Goal: Task Accomplishment & Management: Manage account settings

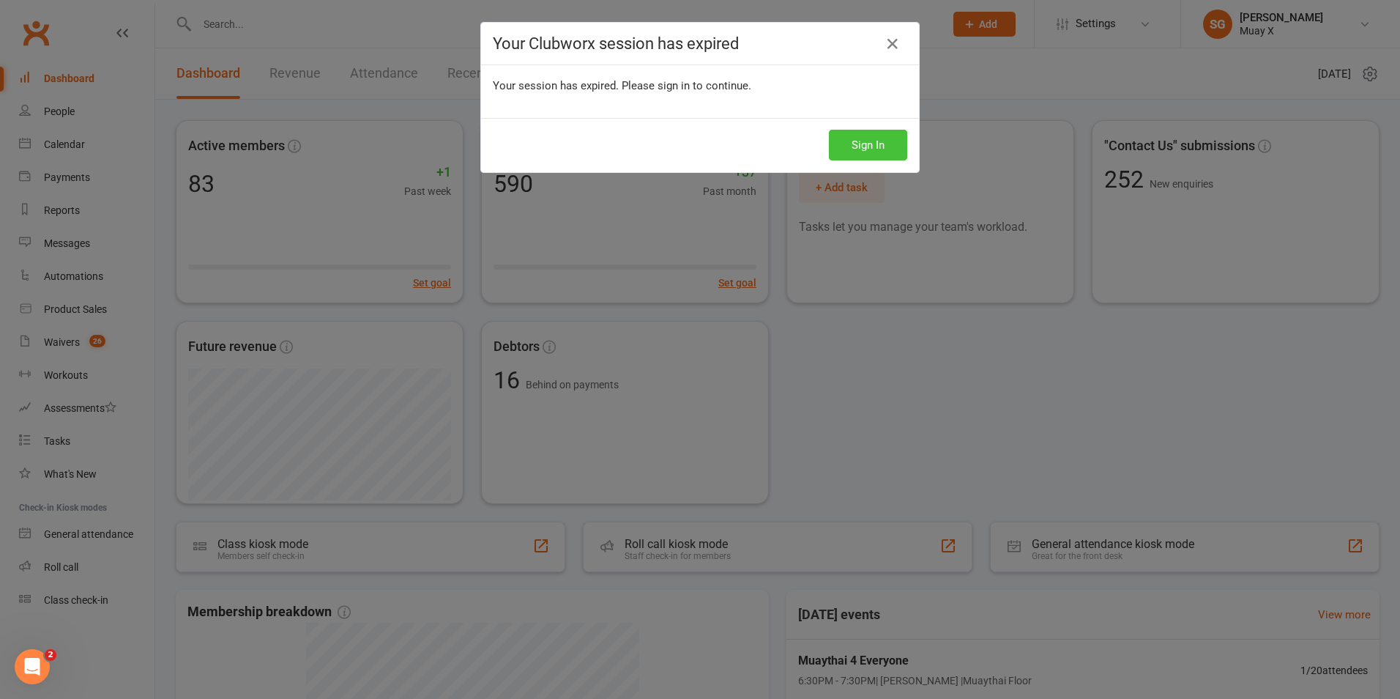
click at [890, 142] on button "Sign In" at bounding box center [868, 145] width 78 height 31
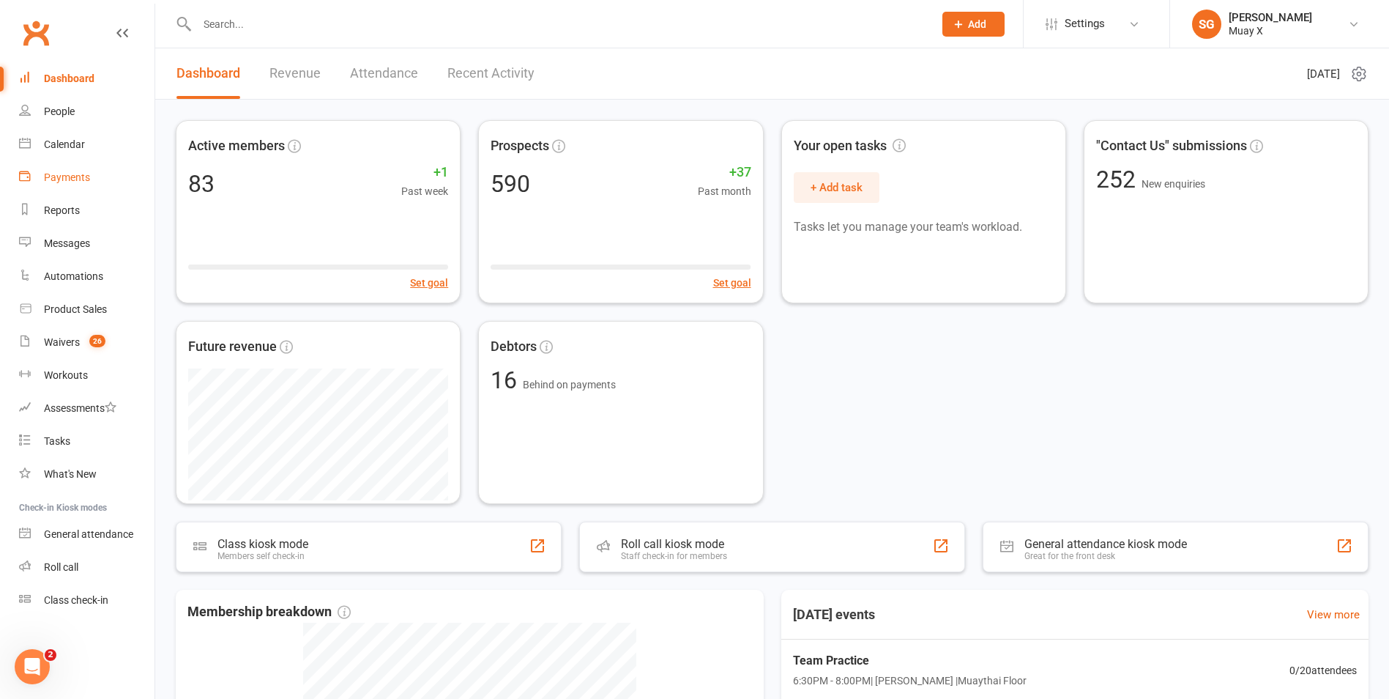
click at [65, 178] on div "Payments" at bounding box center [67, 177] width 46 height 12
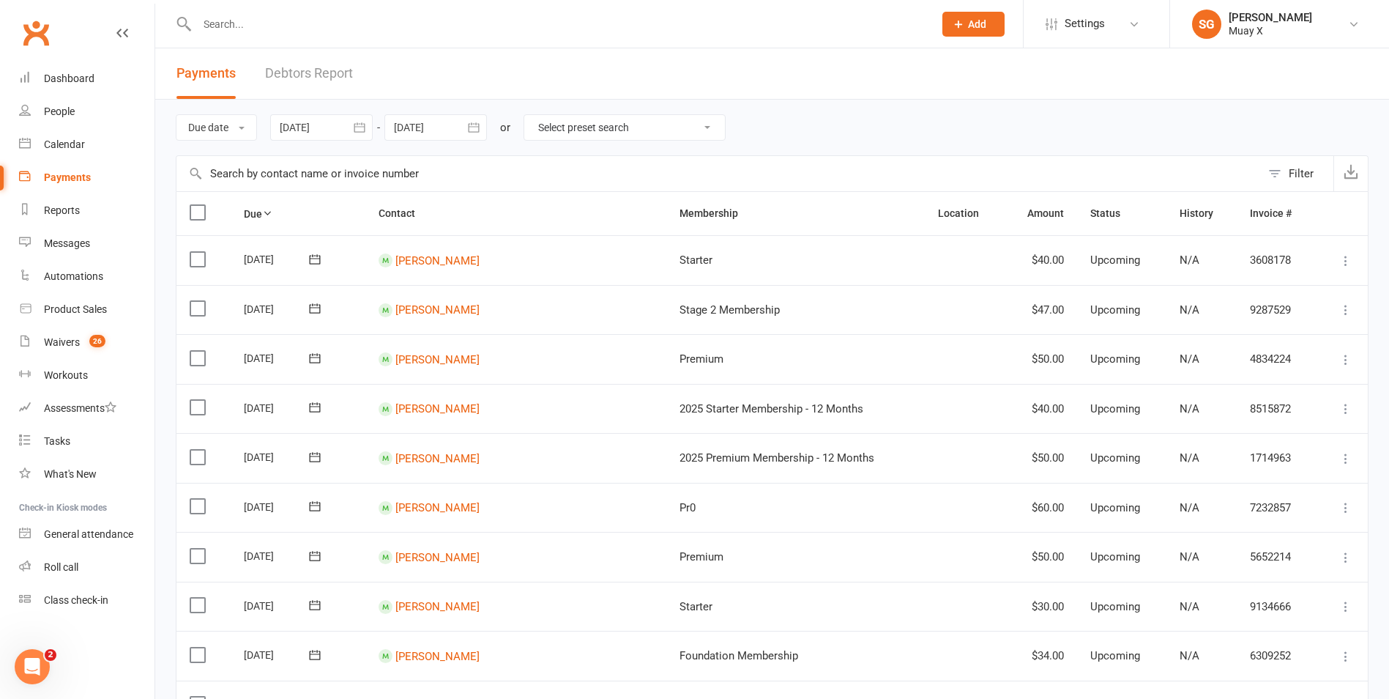
click at [308, 73] on link "Debtors Report" at bounding box center [309, 73] width 88 height 51
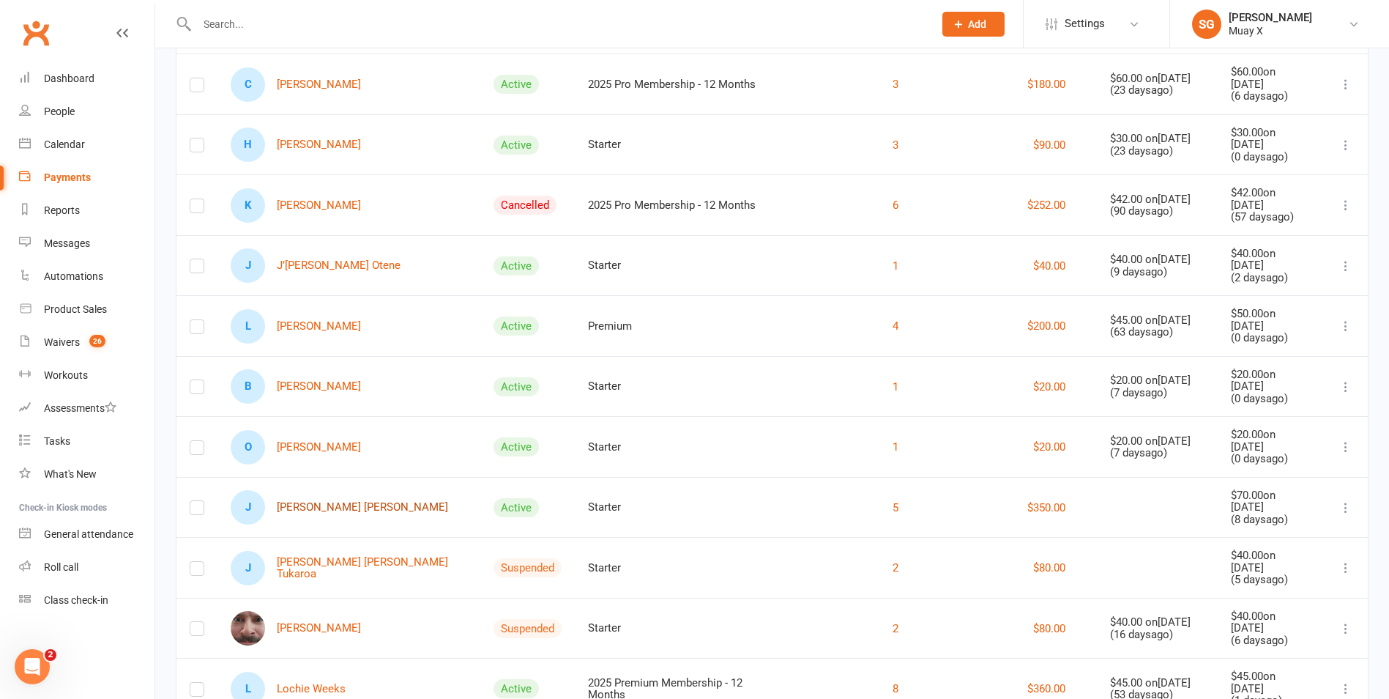
scroll to position [546, 0]
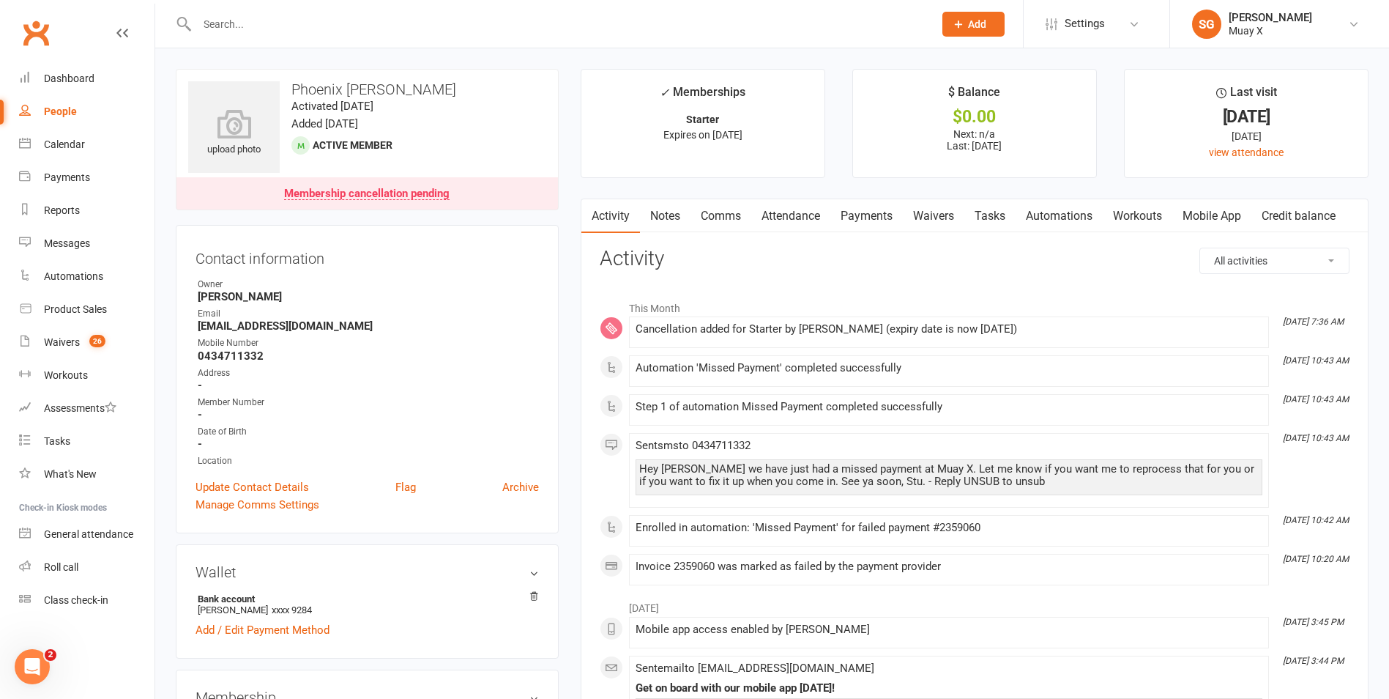
click at [880, 218] on link "Payments" at bounding box center [866, 216] width 72 height 34
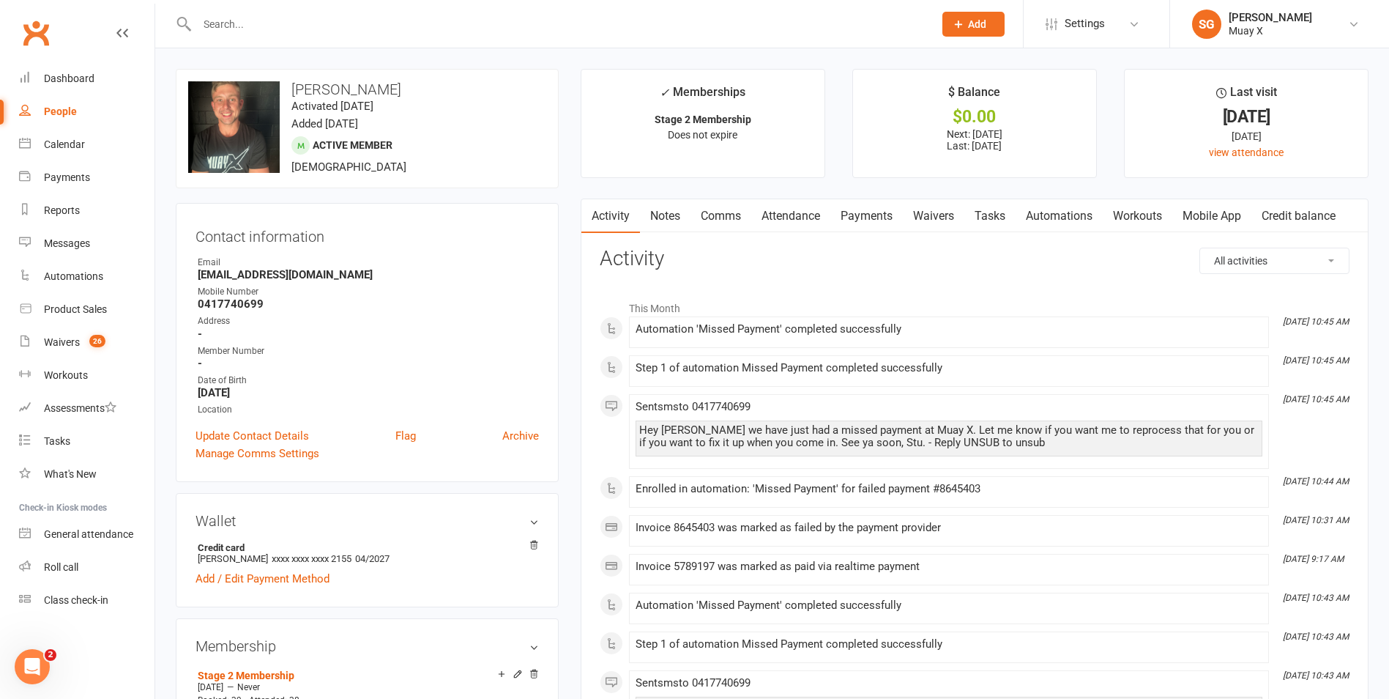
click at [886, 209] on link "Payments" at bounding box center [866, 216] width 72 height 34
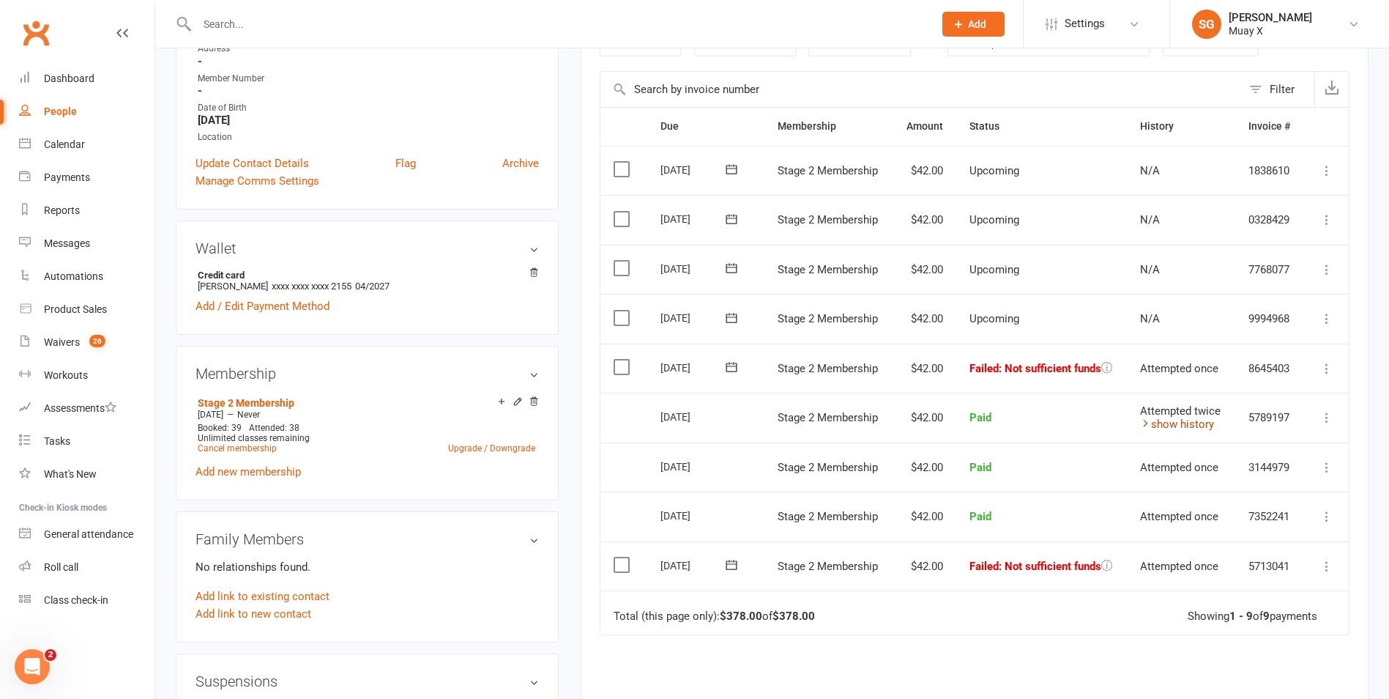
scroll to position [293, 0]
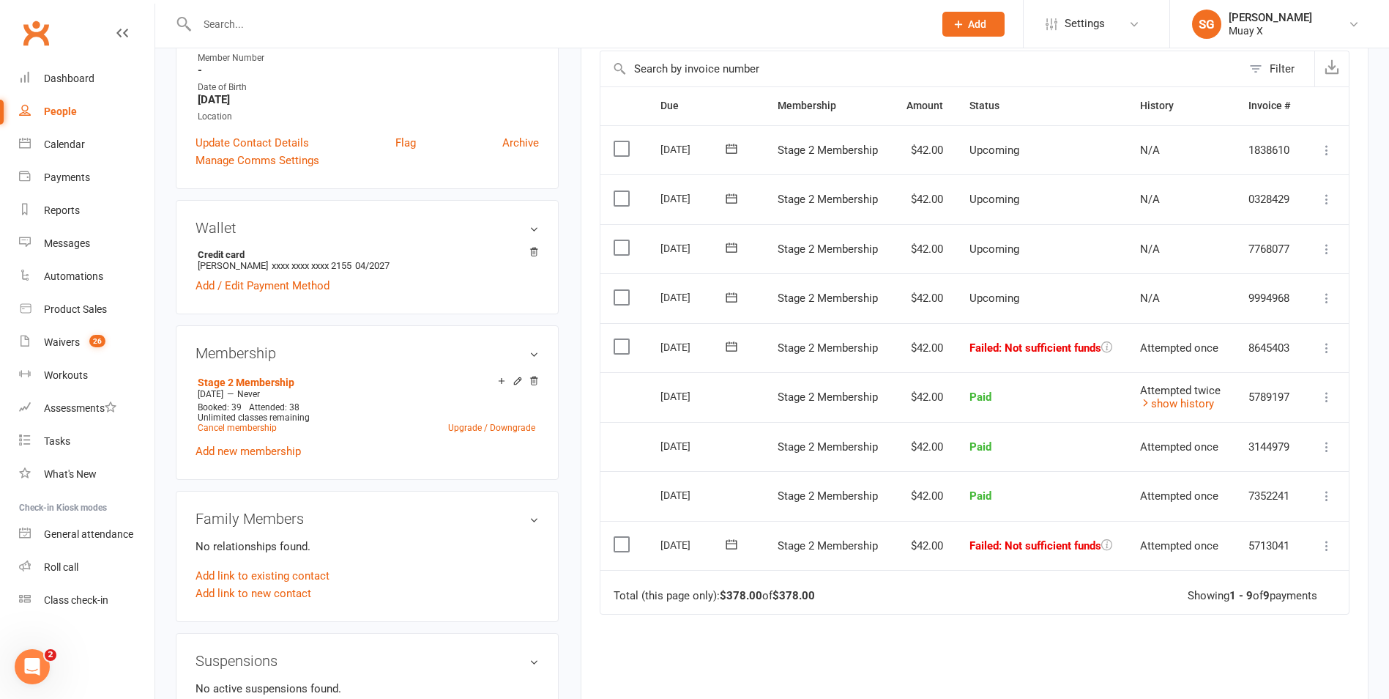
click at [1320, 344] on icon at bounding box center [1327, 348] width 15 height 15
click at [1257, 484] on link "Retry now" at bounding box center [1262, 493] width 145 height 29
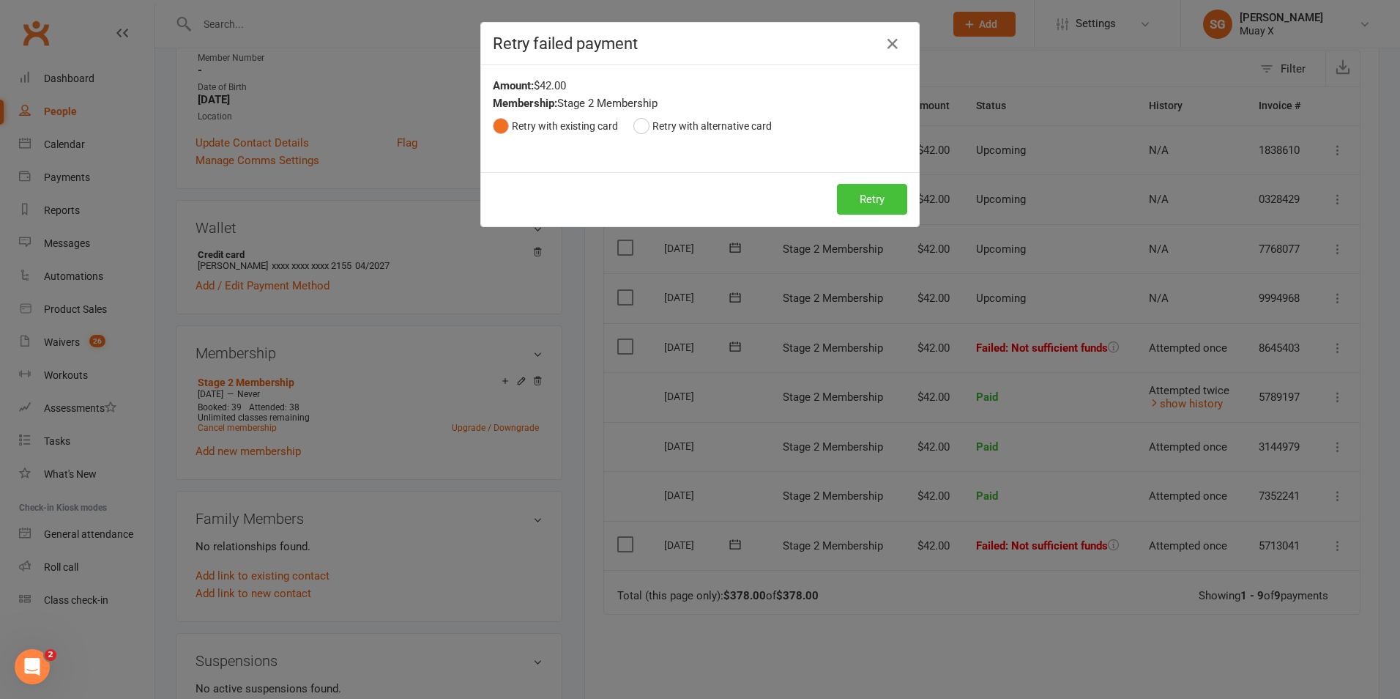
click at [893, 191] on button "Retry" at bounding box center [872, 199] width 70 height 31
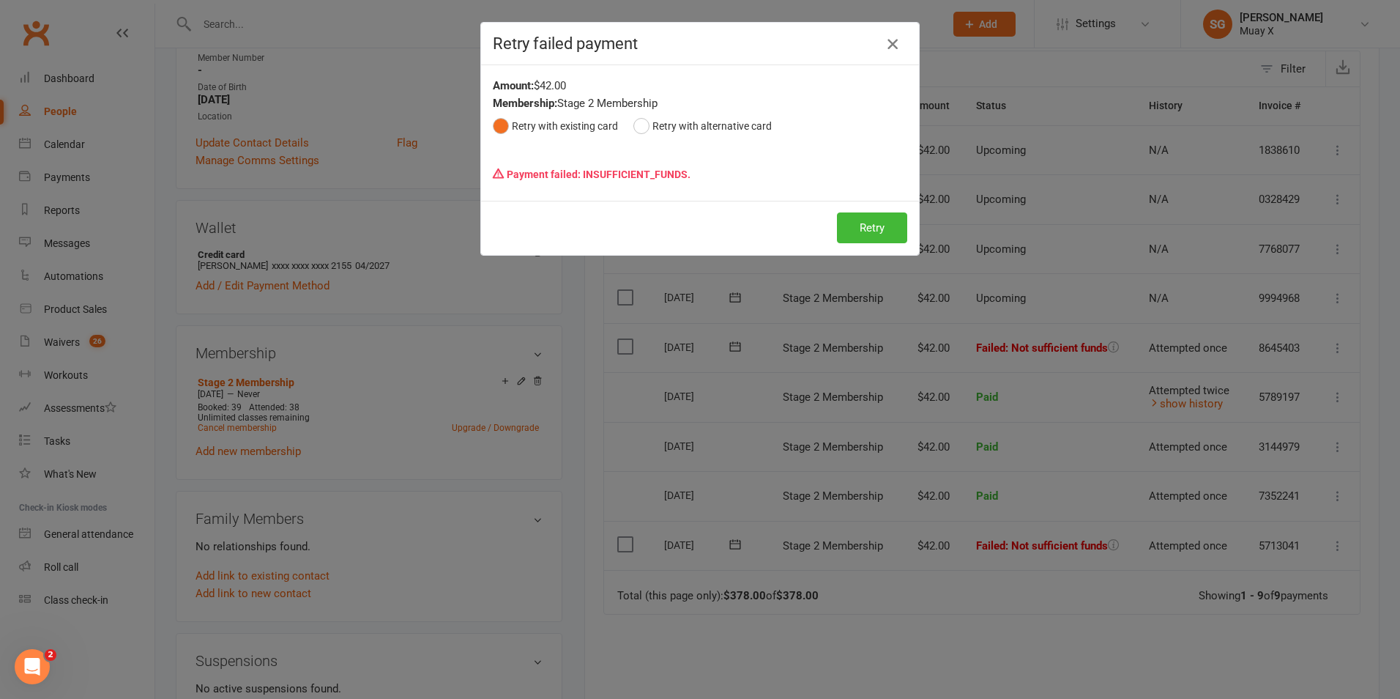
click at [886, 45] on icon "button" at bounding box center [893, 44] width 18 height 18
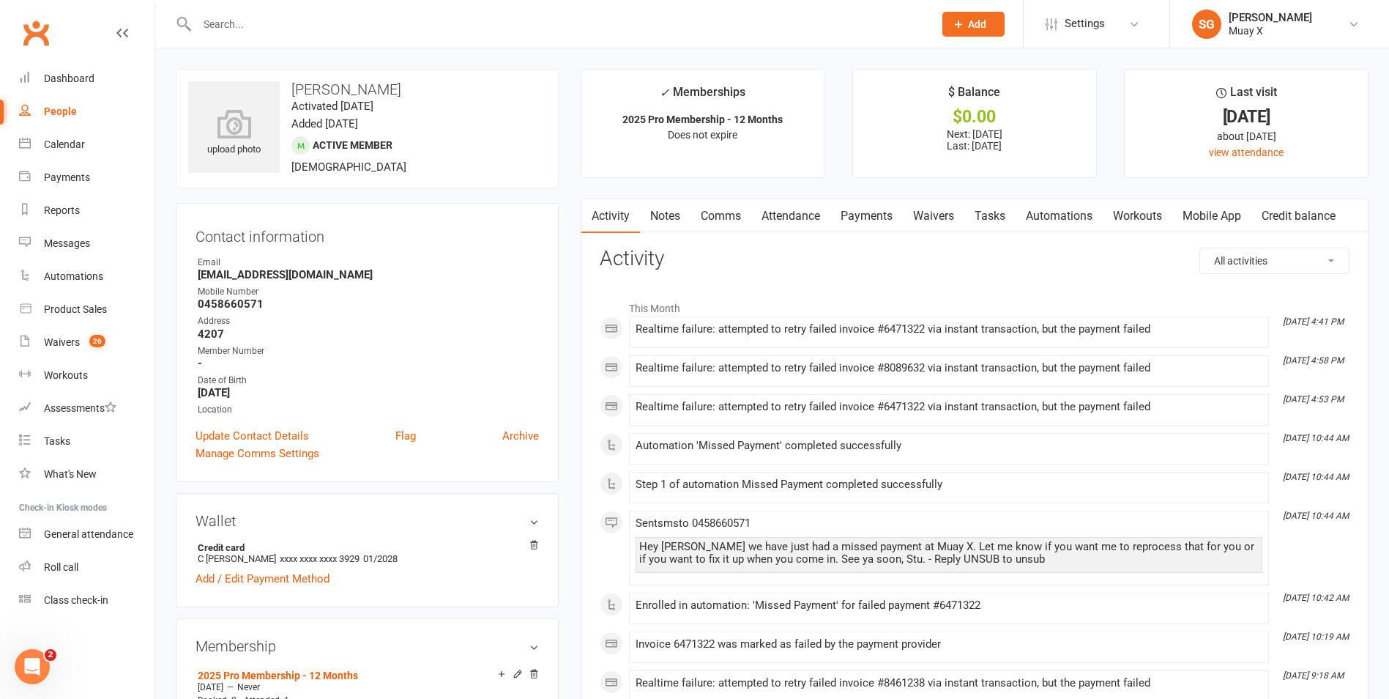
click at [860, 215] on link "Payments" at bounding box center [866, 216] width 72 height 34
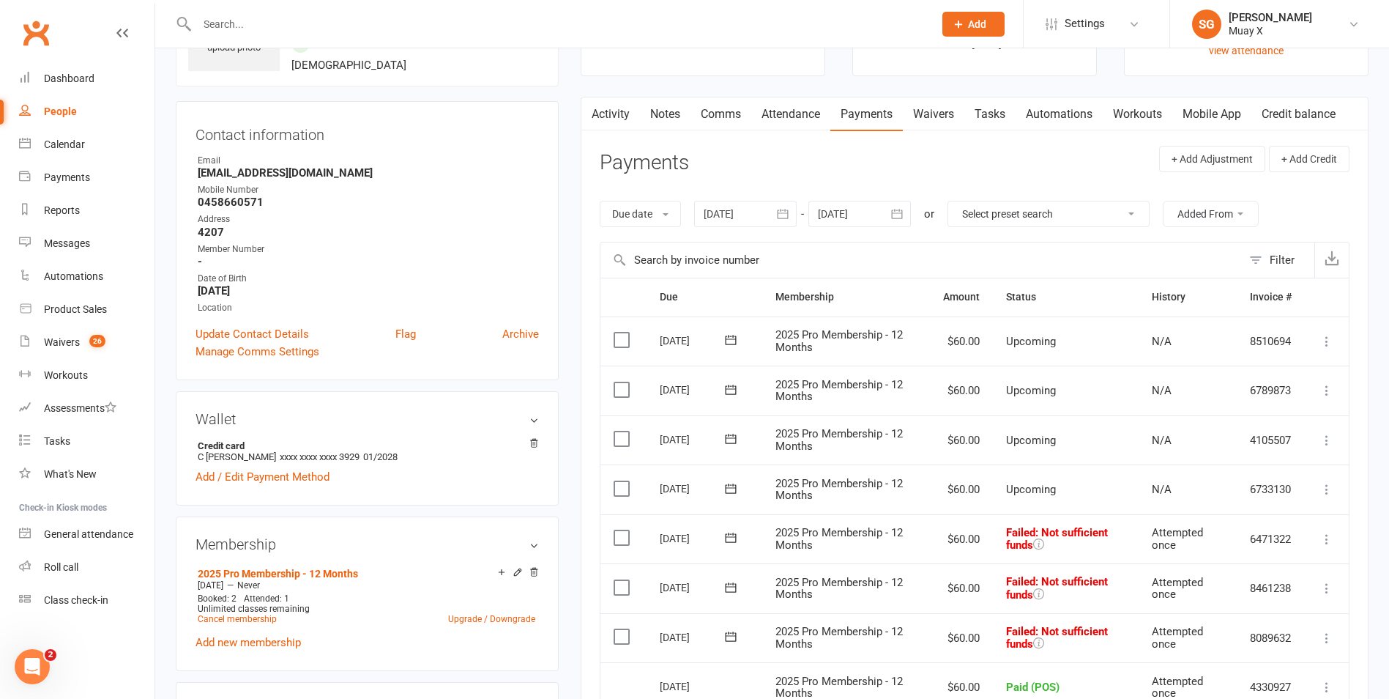
scroll to position [146, 0]
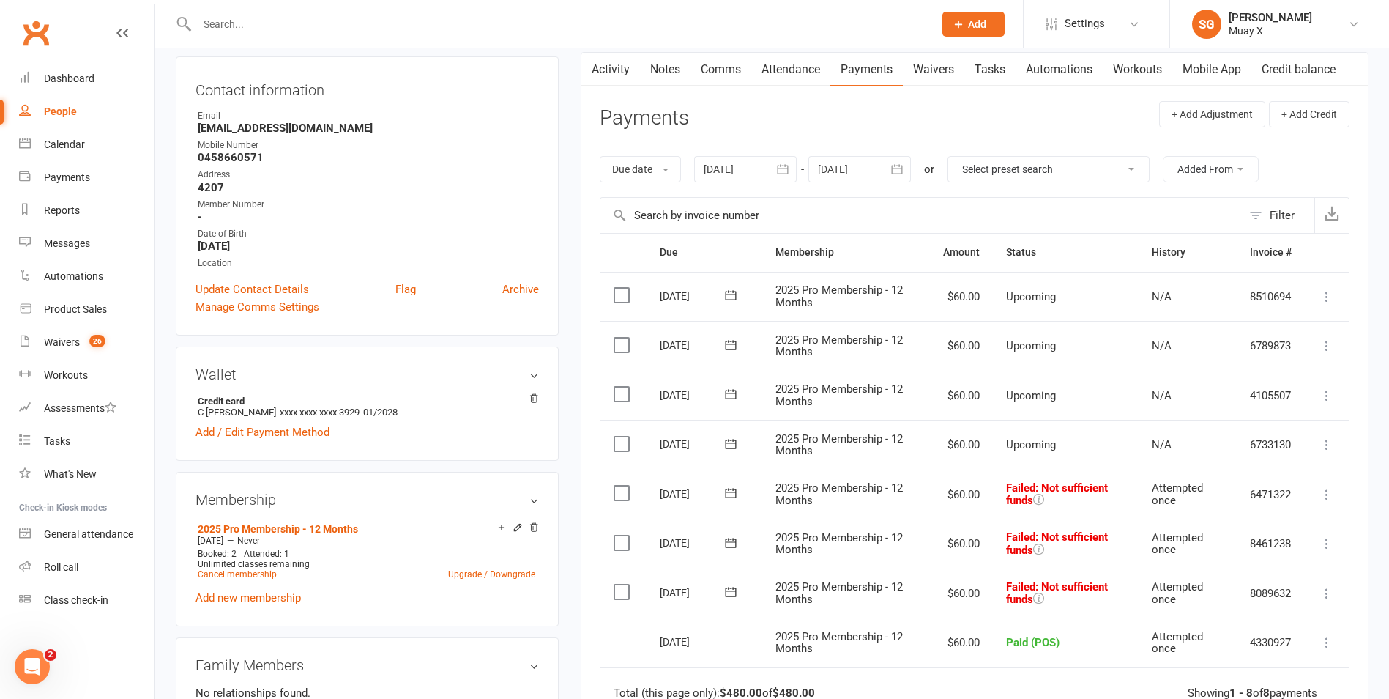
click at [1325, 495] on icon at bounding box center [1327, 494] width 15 height 15
click at [1273, 637] on link "Retry now" at bounding box center [1262, 639] width 145 height 29
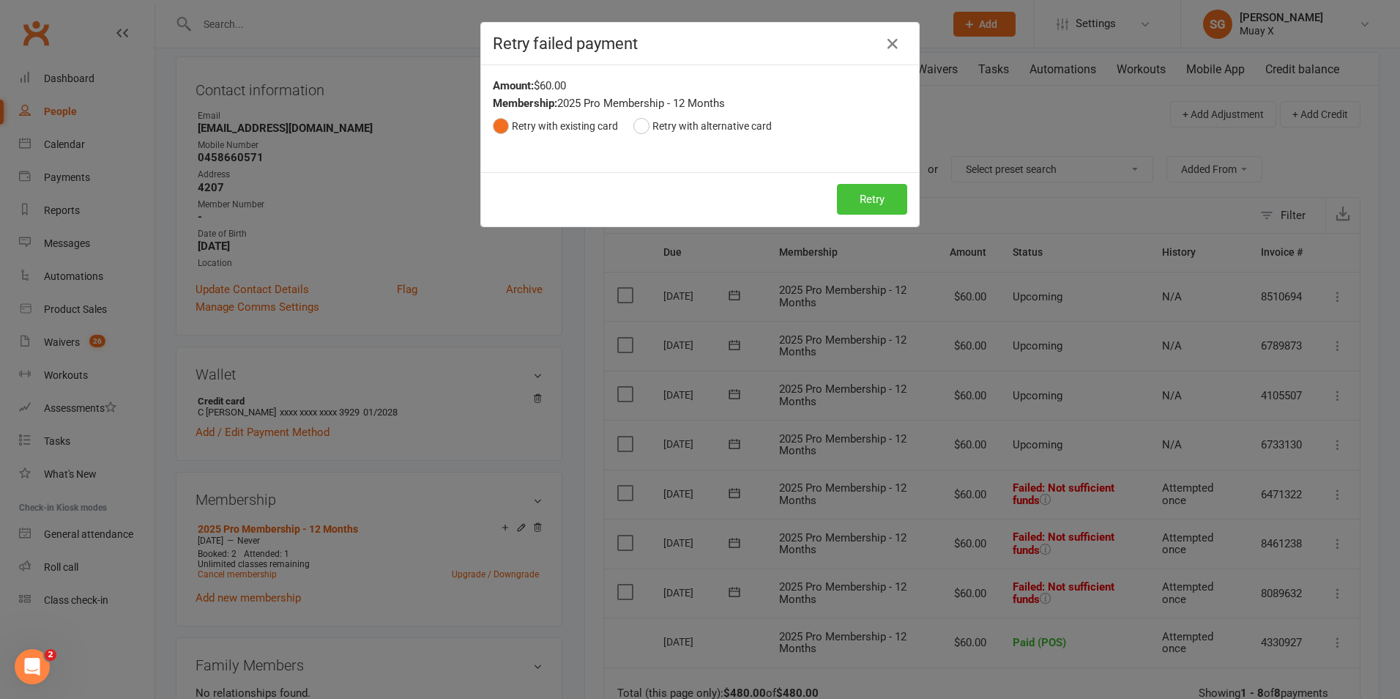
click at [885, 196] on button "Retry" at bounding box center [872, 199] width 70 height 31
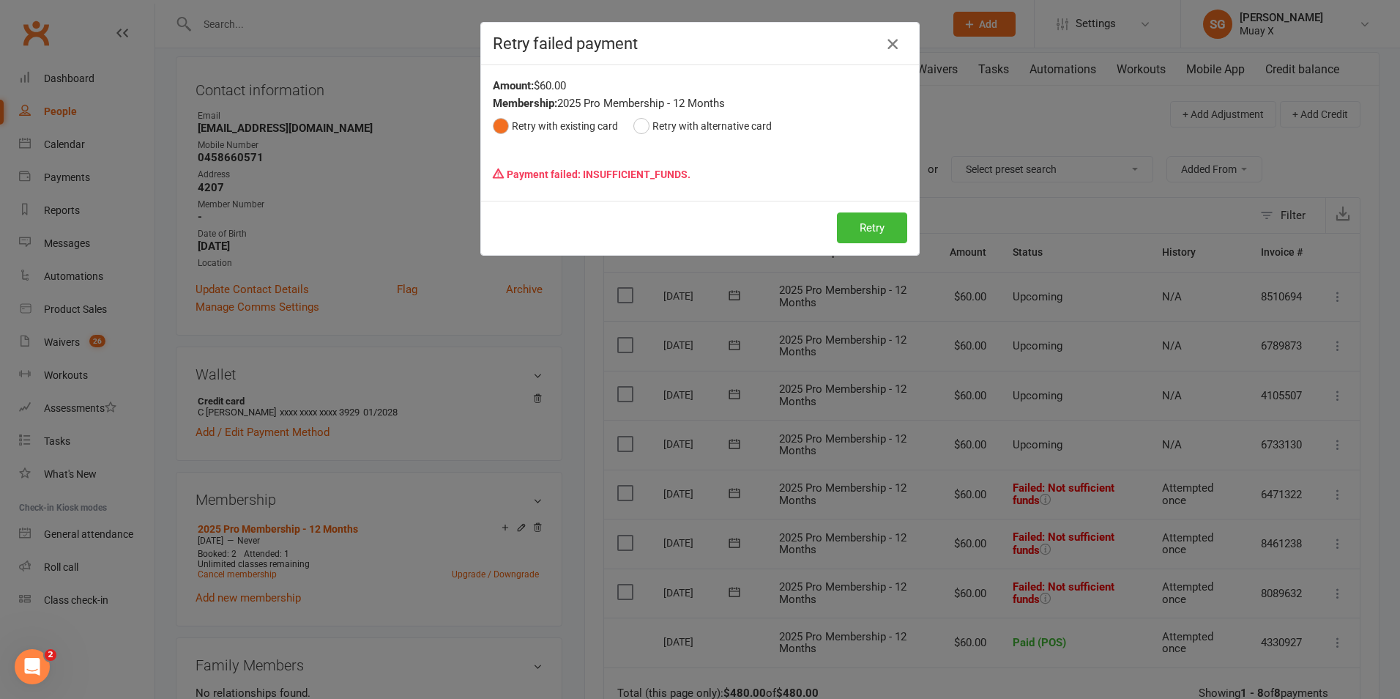
click at [893, 40] on icon "button" at bounding box center [893, 44] width 18 height 18
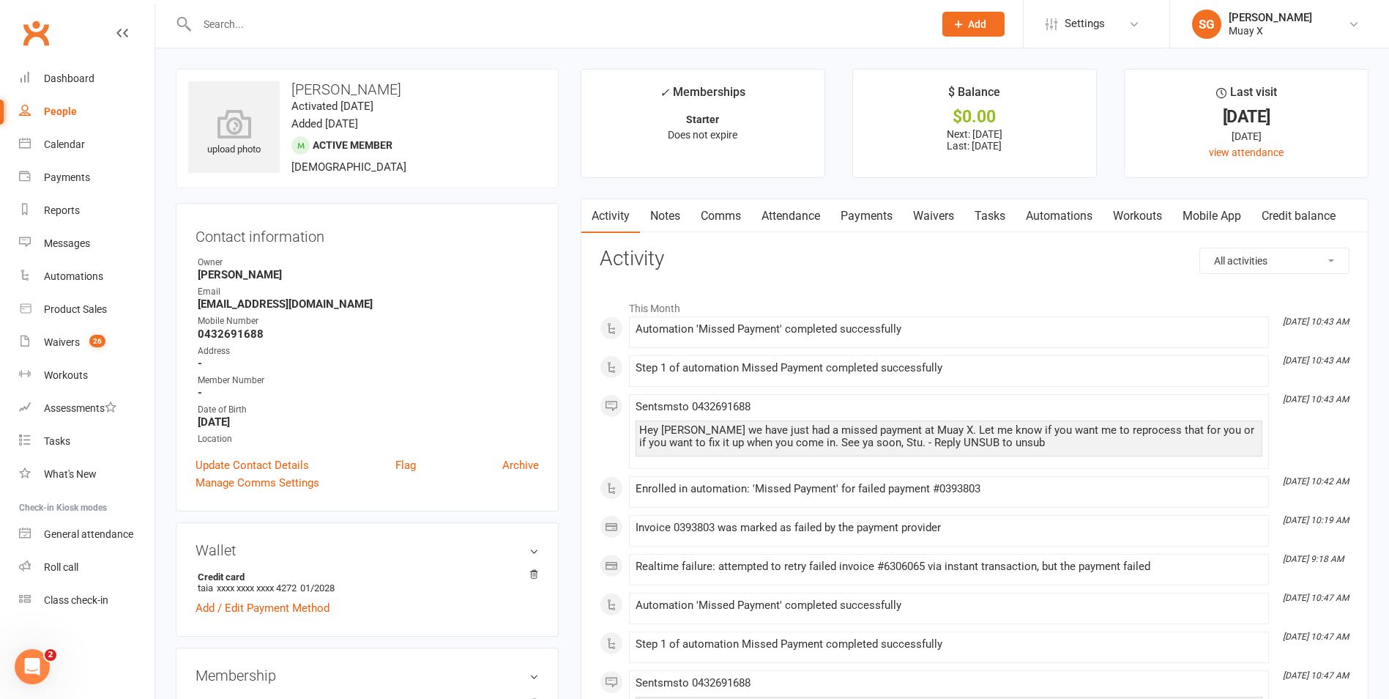
click at [893, 211] on link "Payments" at bounding box center [866, 216] width 72 height 34
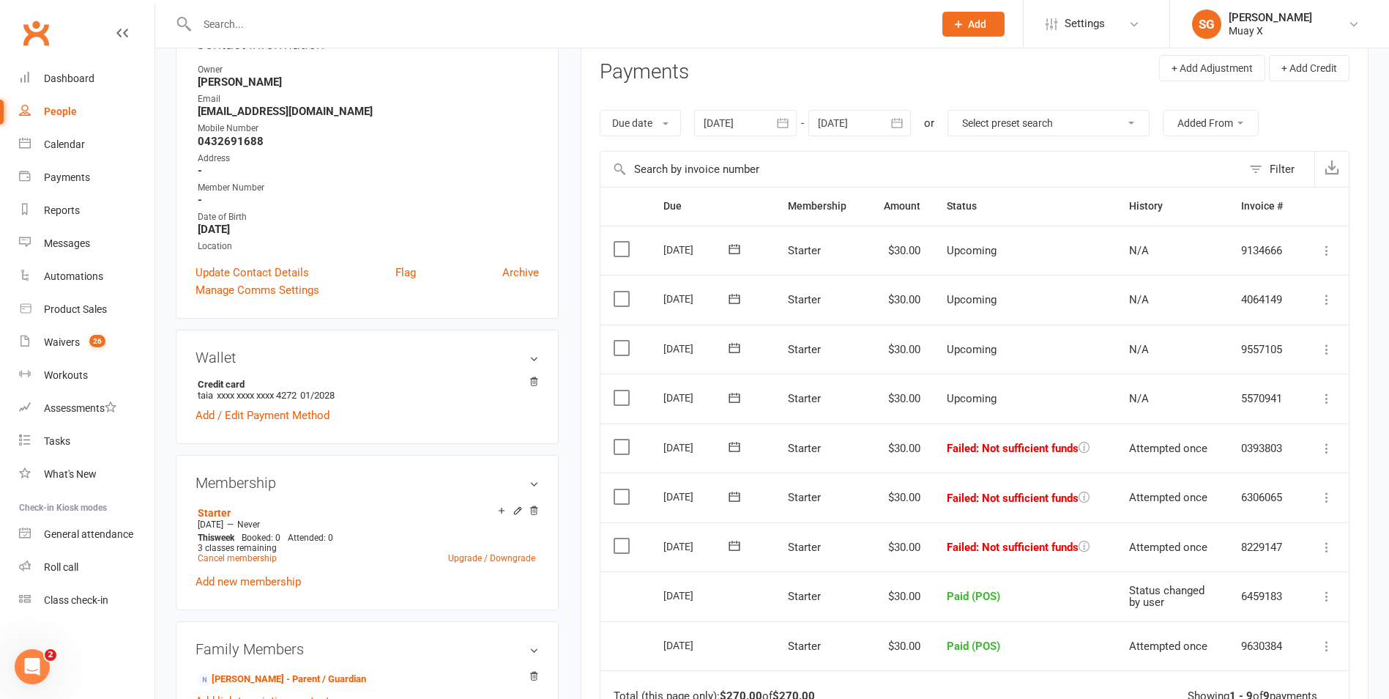
scroll to position [220, 0]
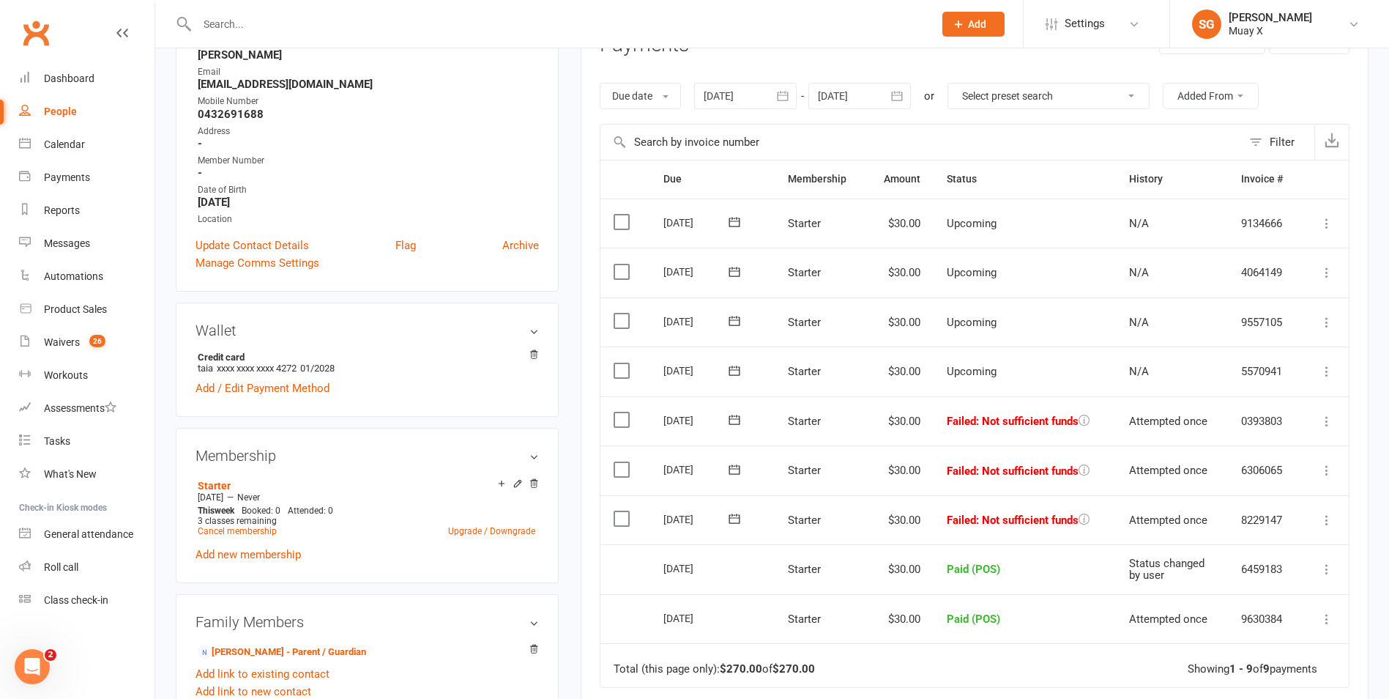
click at [1320, 428] on button at bounding box center [1327, 421] width 18 height 18
click at [1279, 558] on link "Retry now" at bounding box center [1262, 566] width 145 height 29
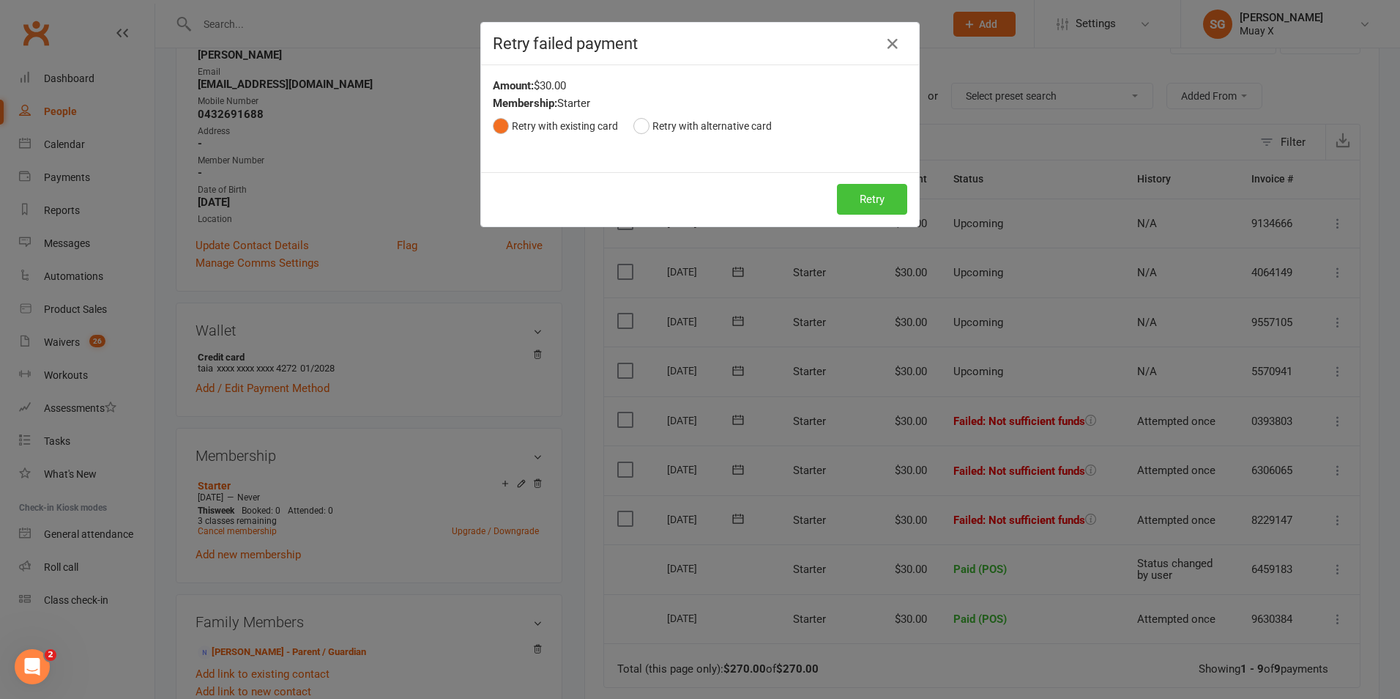
click at [862, 200] on button "Retry" at bounding box center [872, 199] width 70 height 31
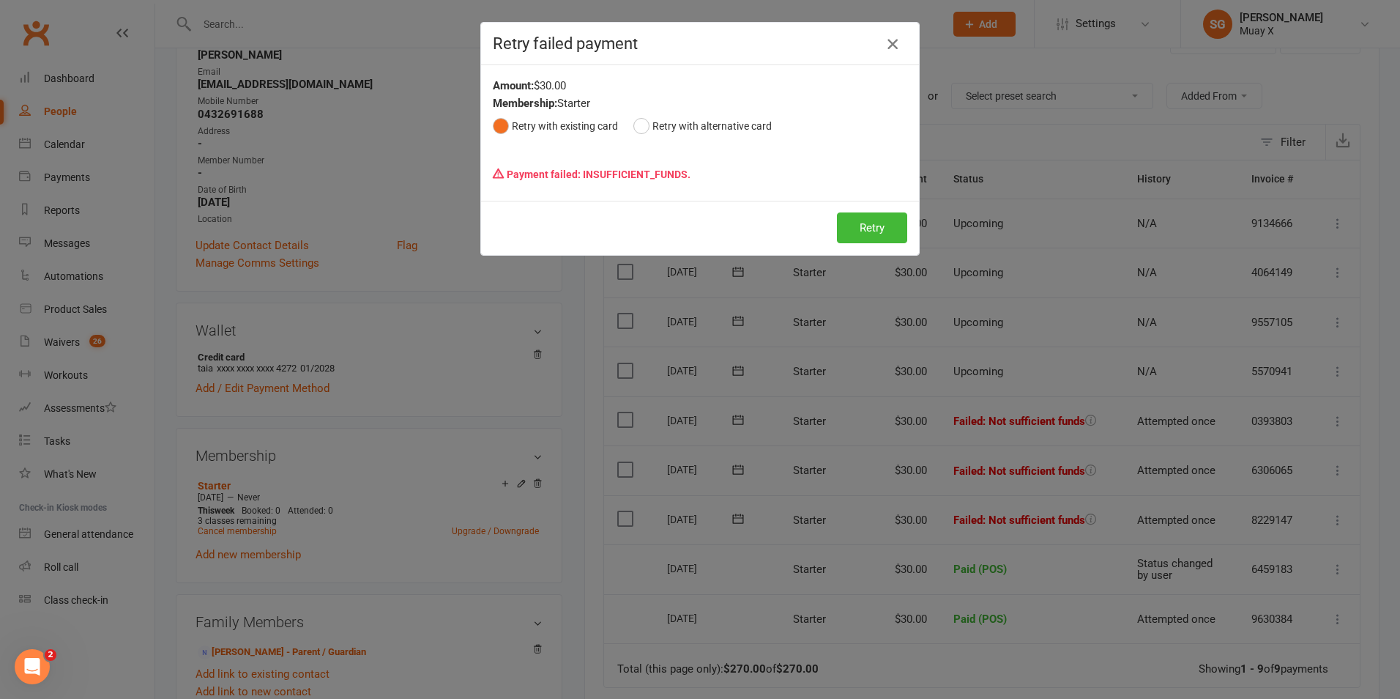
click at [885, 48] on icon "button" at bounding box center [893, 44] width 18 height 18
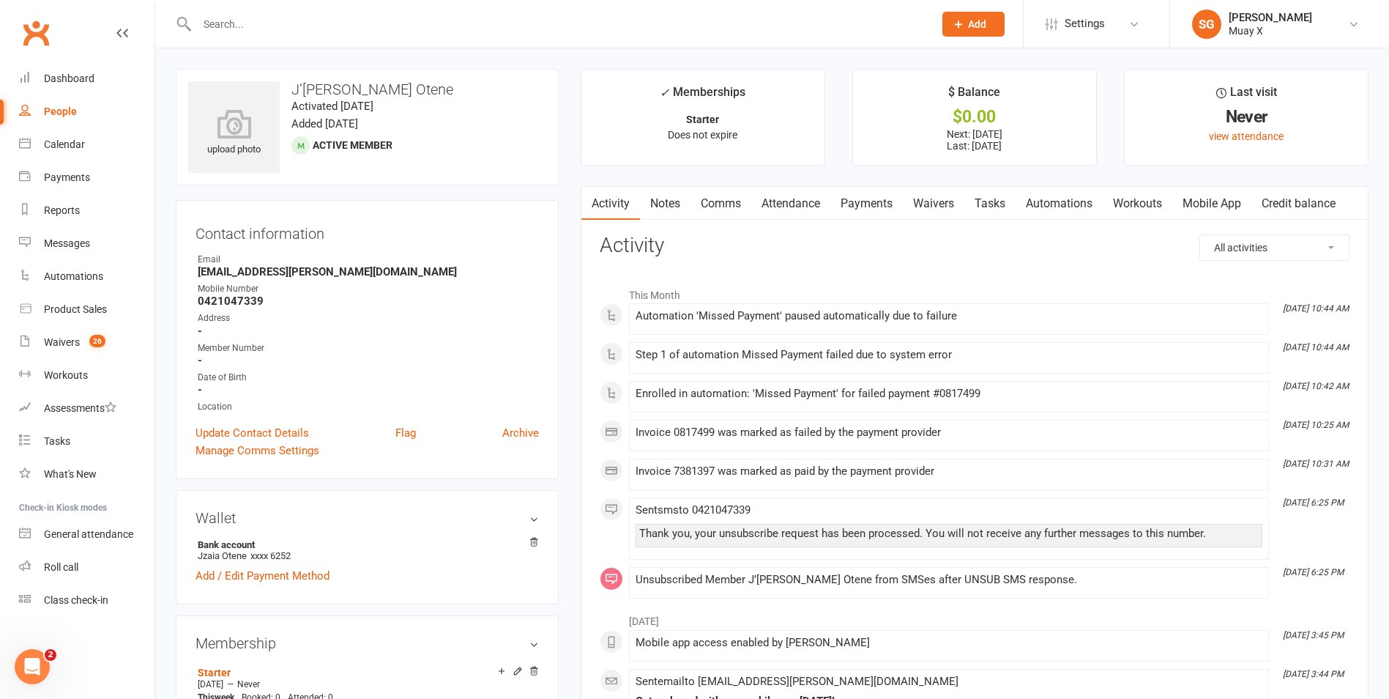
click at [864, 206] on link "Payments" at bounding box center [866, 204] width 72 height 34
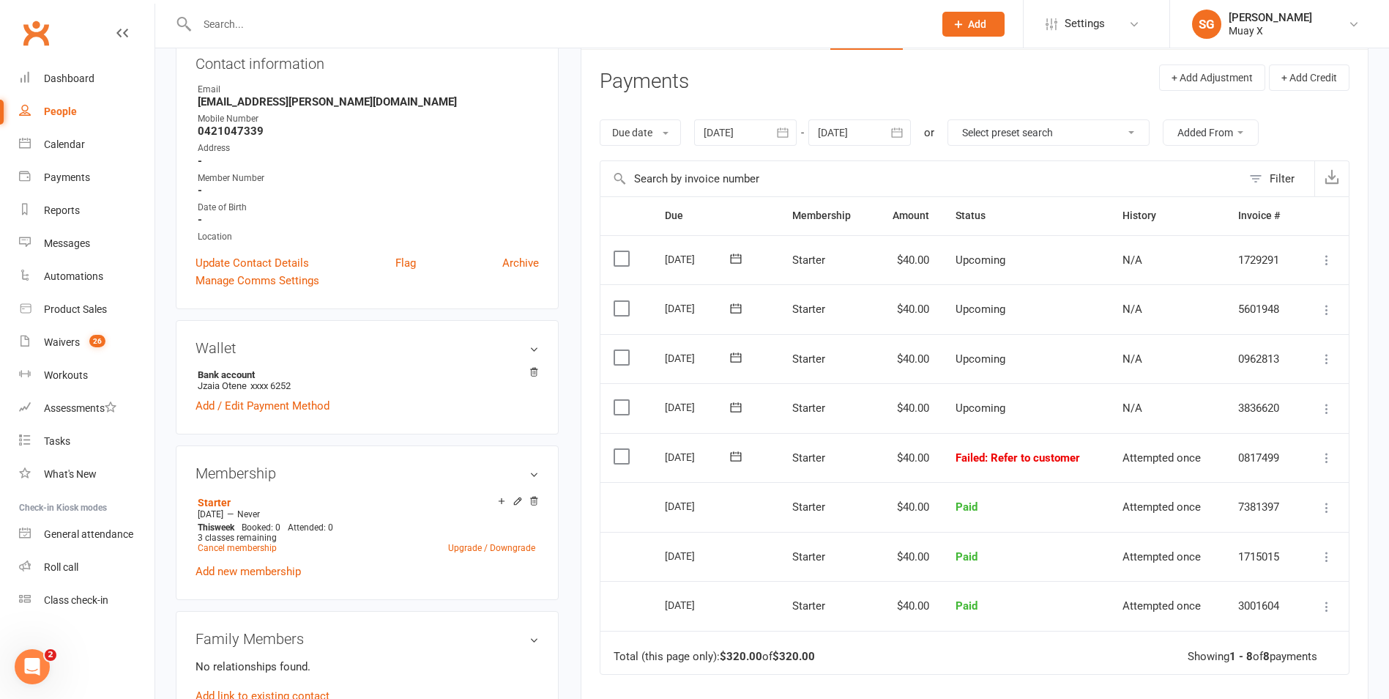
scroll to position [220, 0]
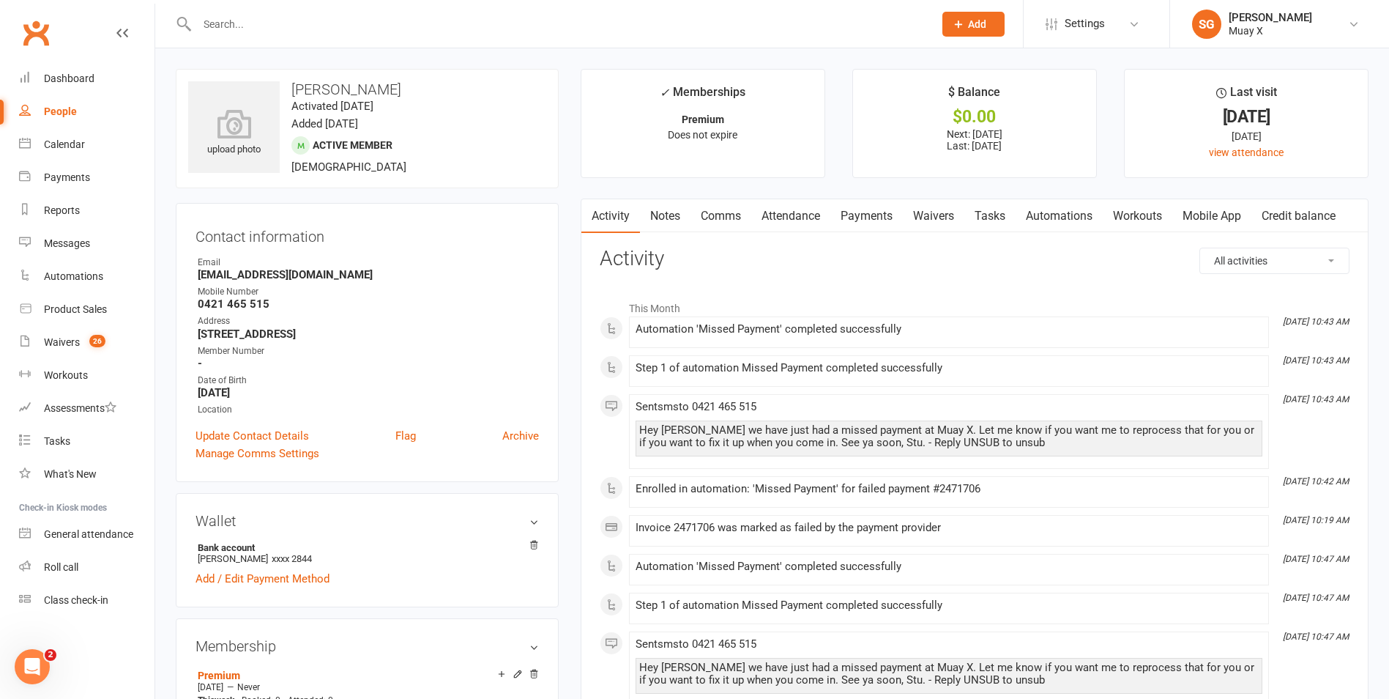
click at [882, 215] on link "Payments" at bounding box center [866, 216] width 72 height 34
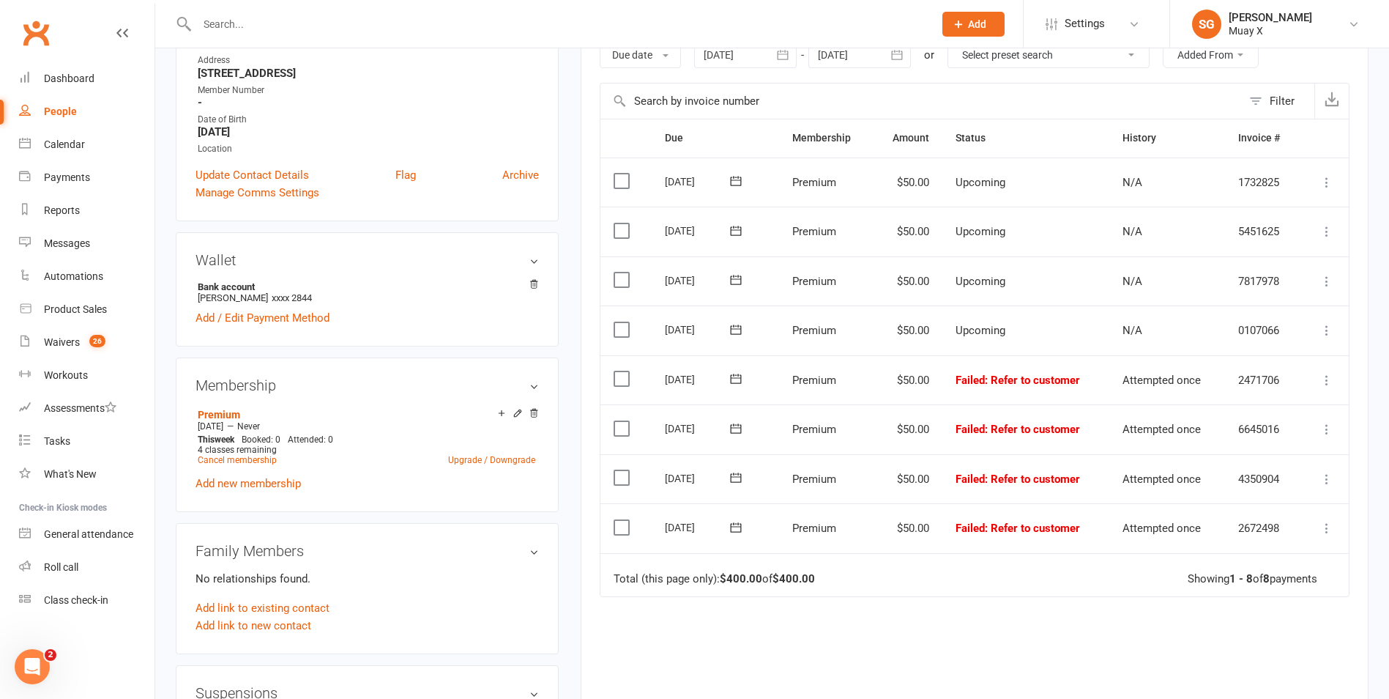
scroll to position [73, 0]
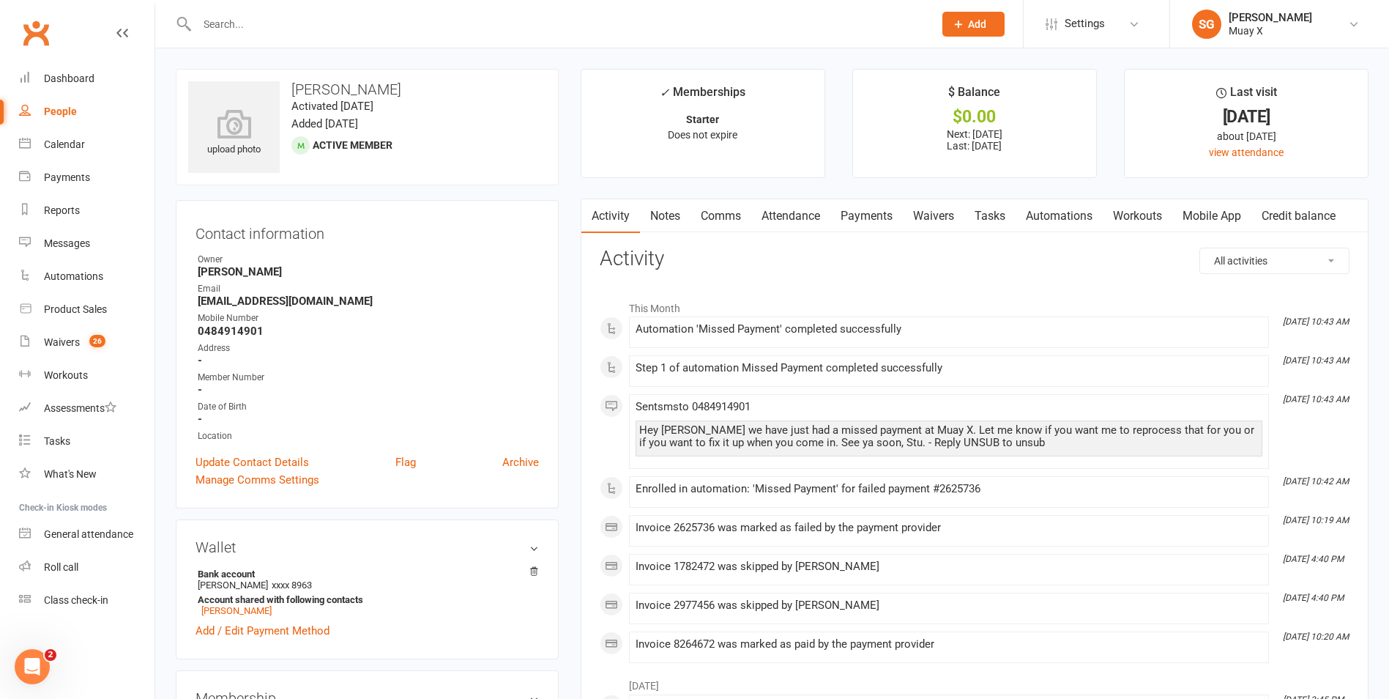
click at [883, 212] on link "Payments" at bounding box center [866, 216] width 72 height 34
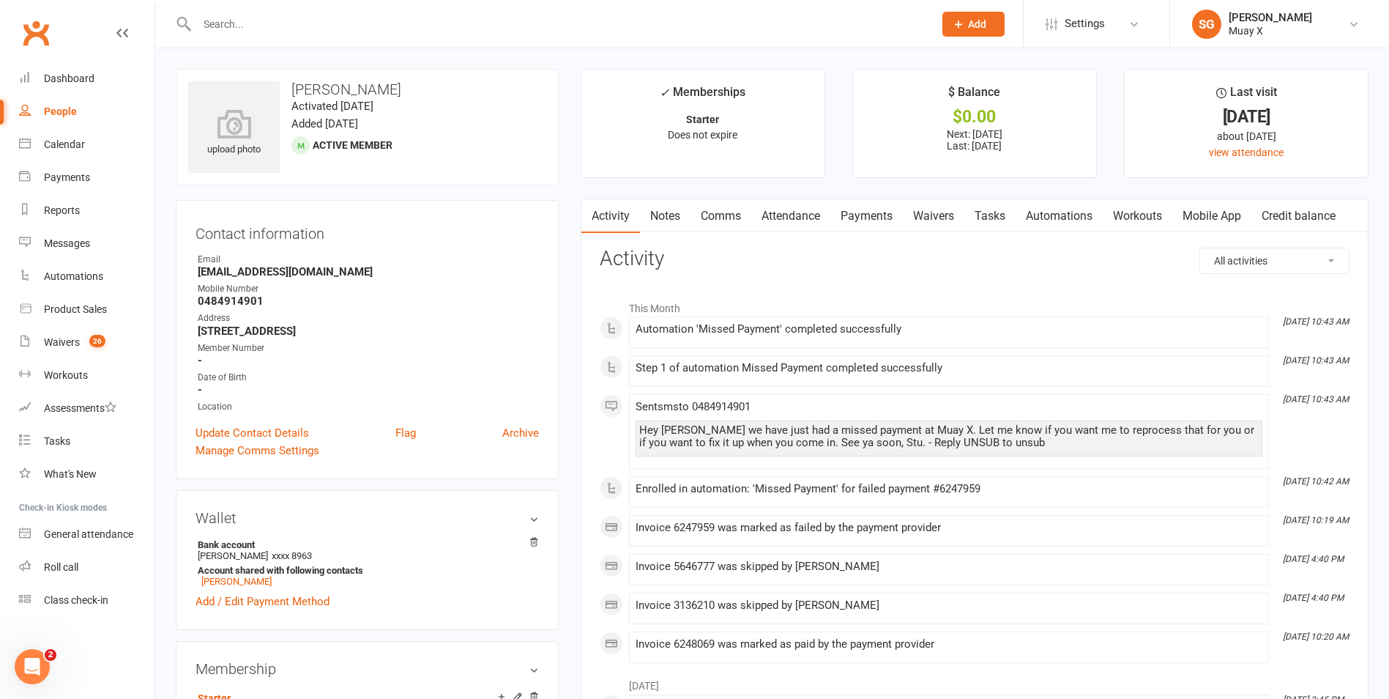
click at [874, 209] on link "Payments" at bounding box center [866, 216] width 72 height 34
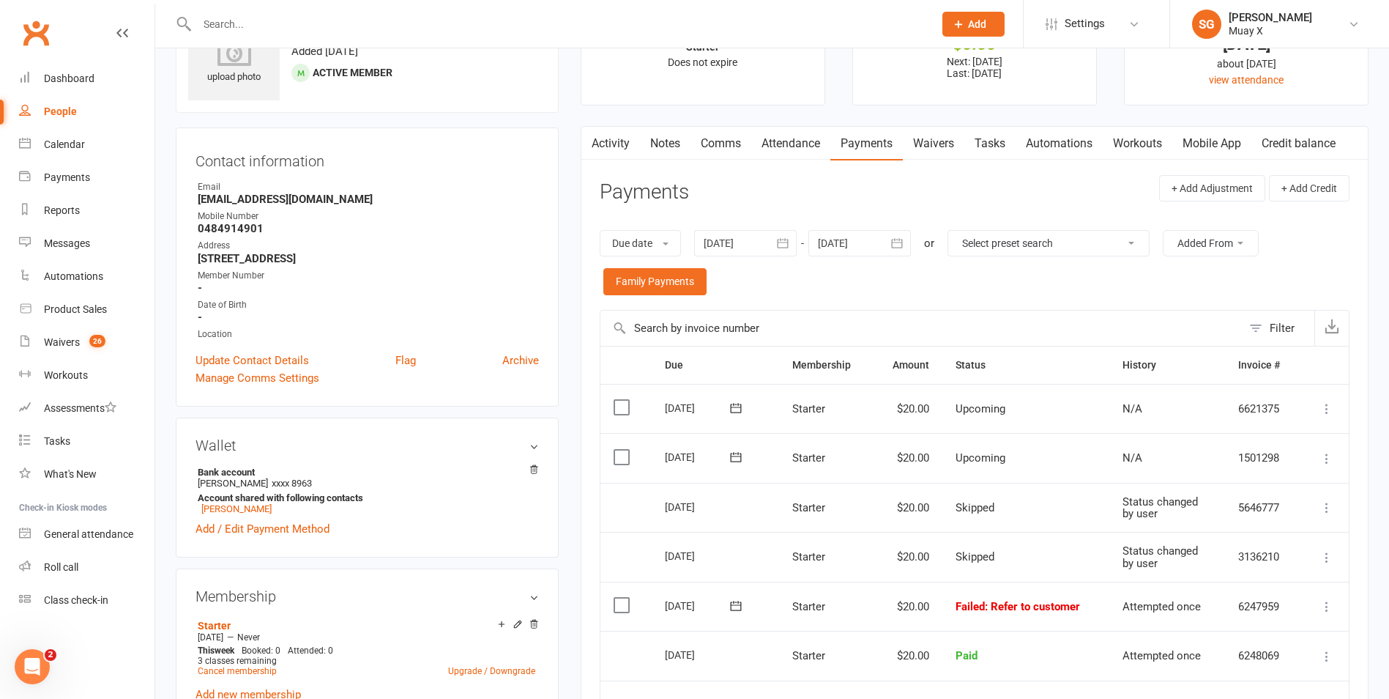
scroll to position [73, 0]
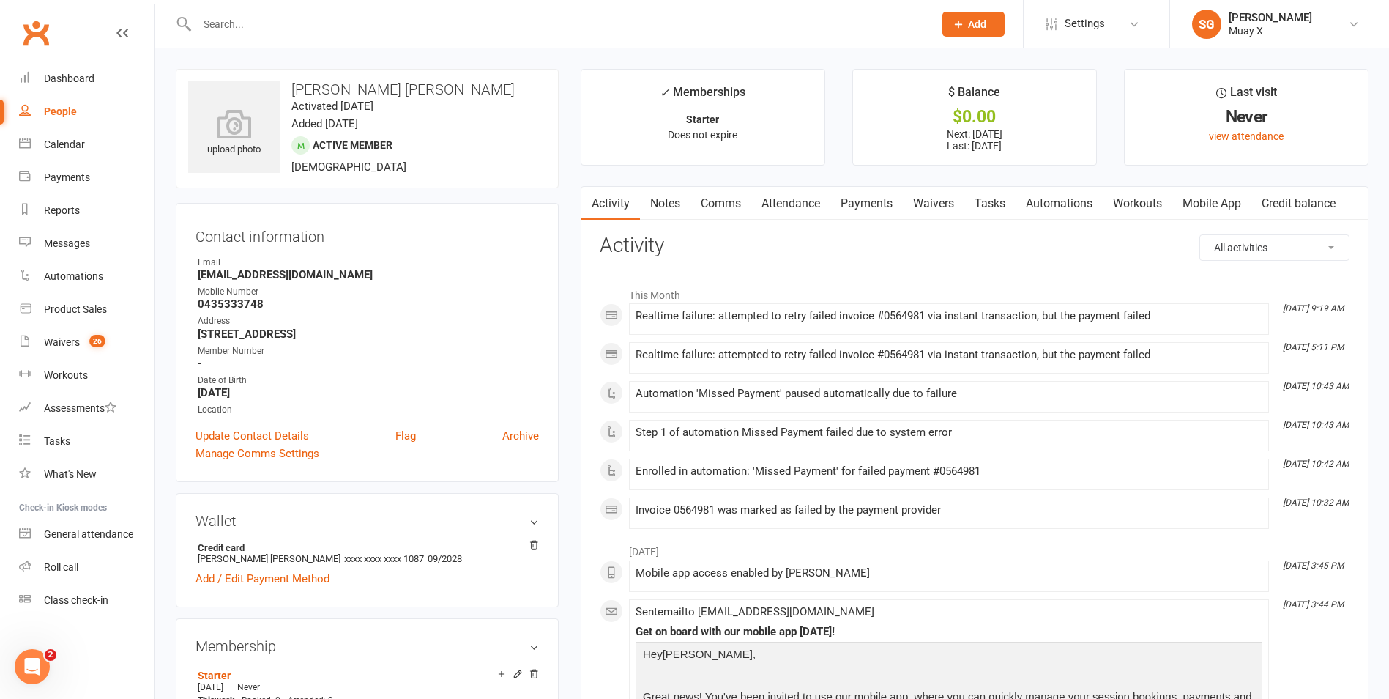
click at [865, 204] on link "Payments" at bounding box center [866, 204] width 72 height 34
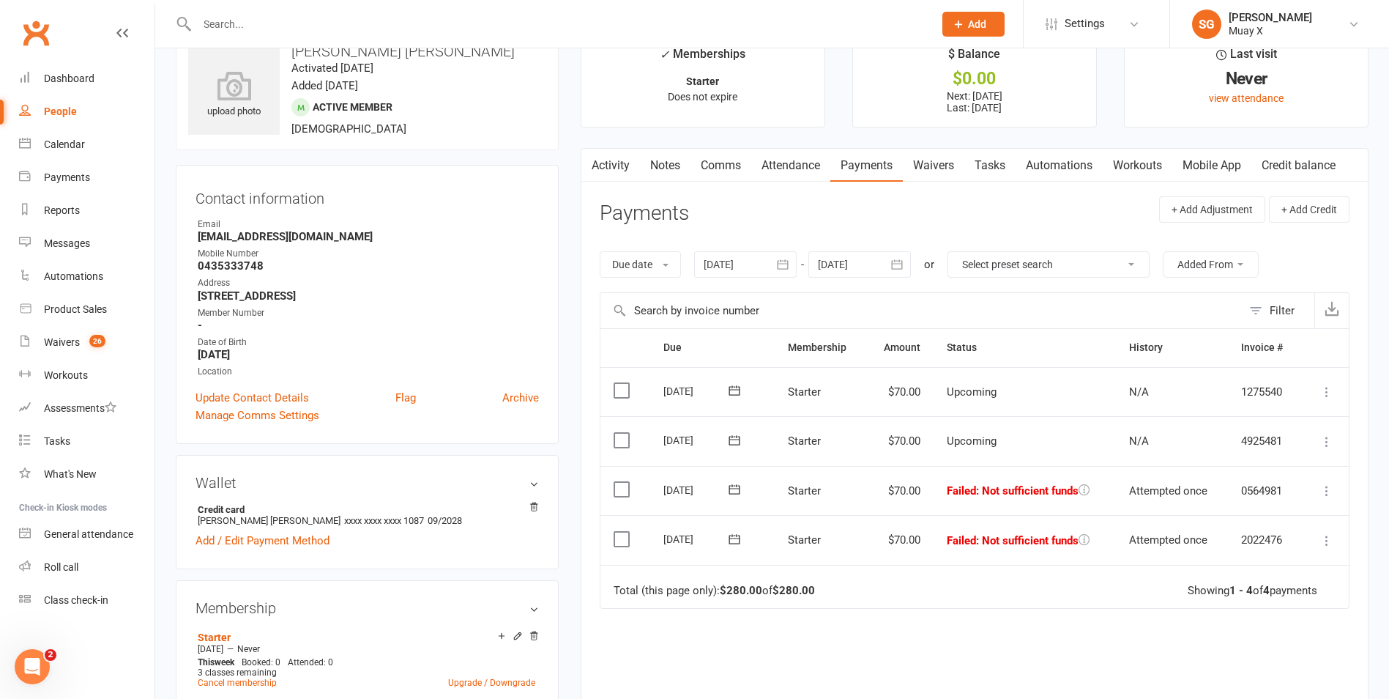
scroll to position [73, 0]
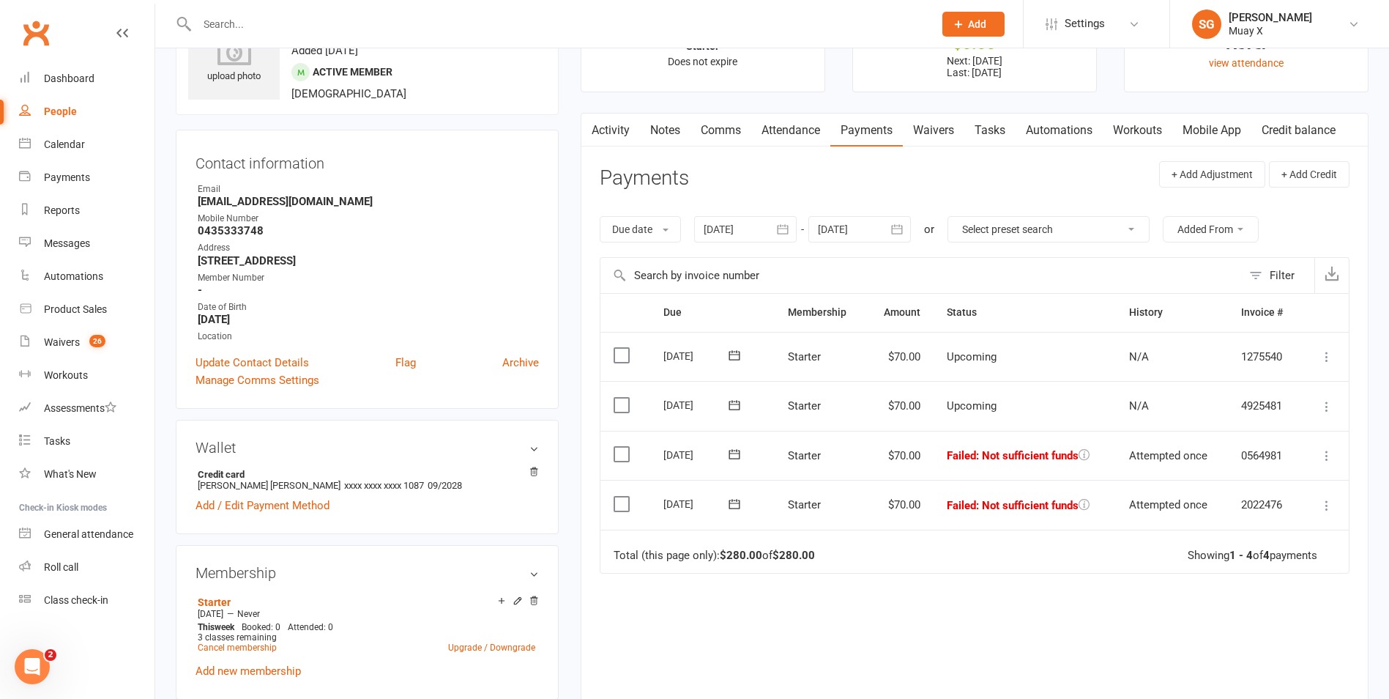
click at [1328, 458] on icon at bounding box center [1327, 455] width 15 height 15
click at [1266, 601] on link "Retry now" at bounding box center [1262, 601] width 145 height 29
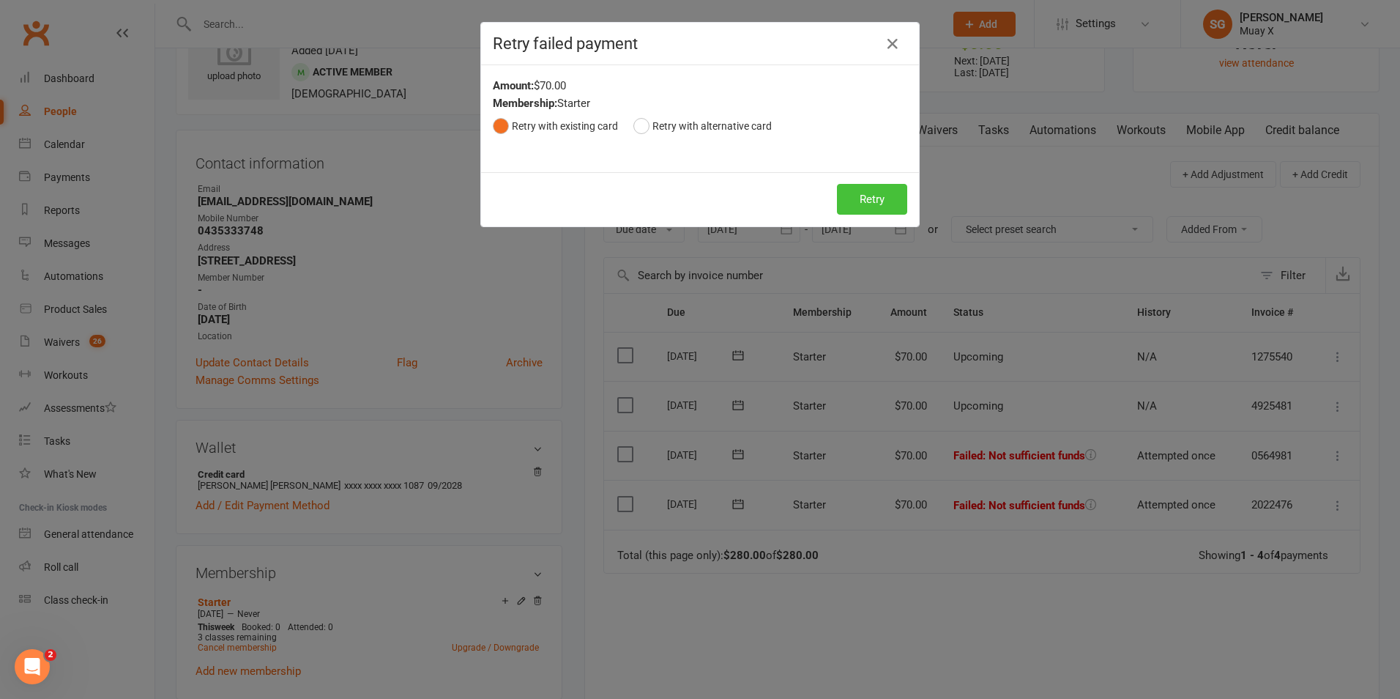
click at [852, 195] on button "Retry" at bounding box center [872, 199] width 70 height 31
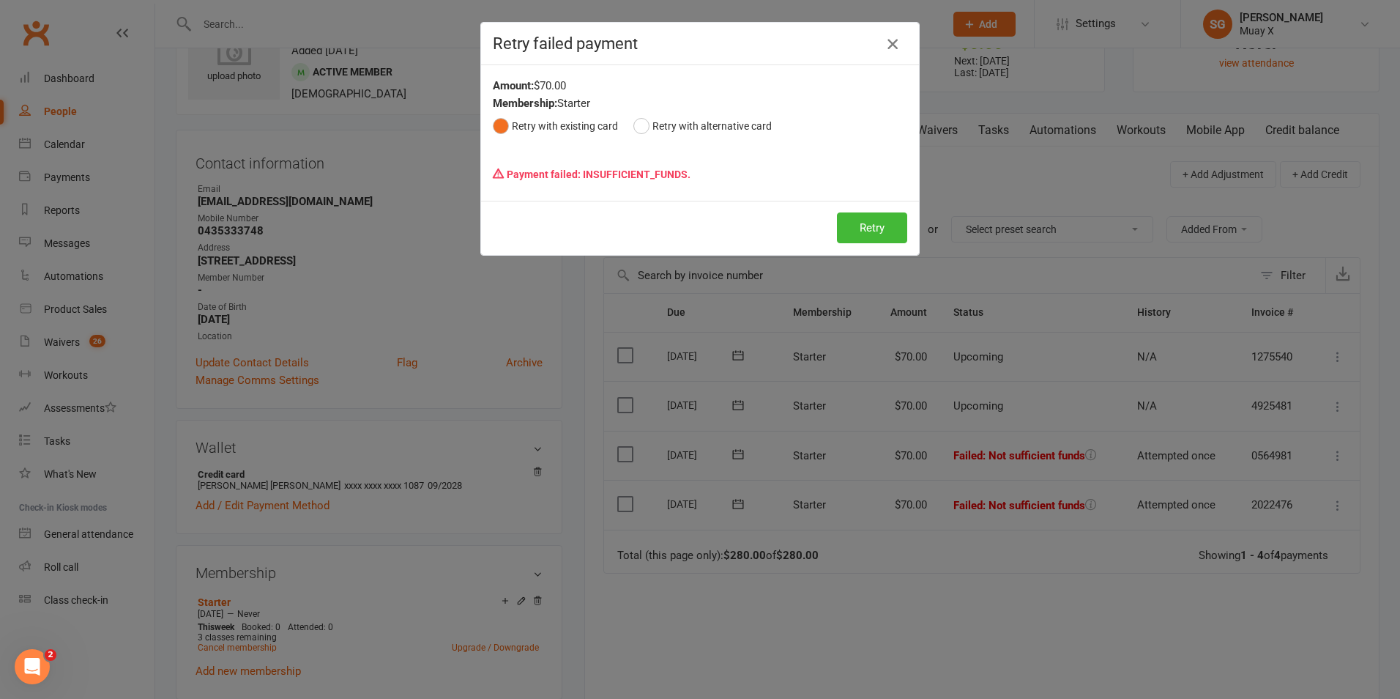
click at [888, 42] on icon "button" at bounding box center [893, 44] width 18 height 18
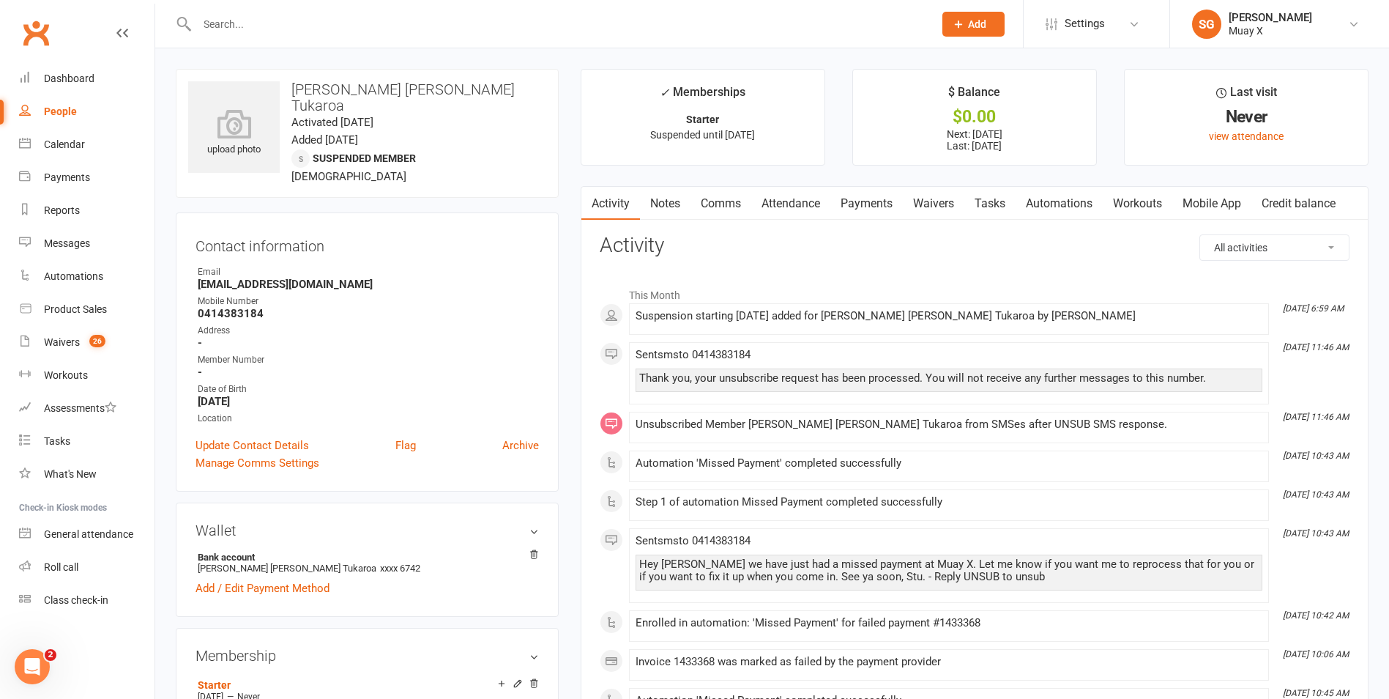
click at [862, 204] on link "Payments" at bounding box center [866, 204] width 72 height 34
